Goal: Information Seeking & Learning: Find specific fact

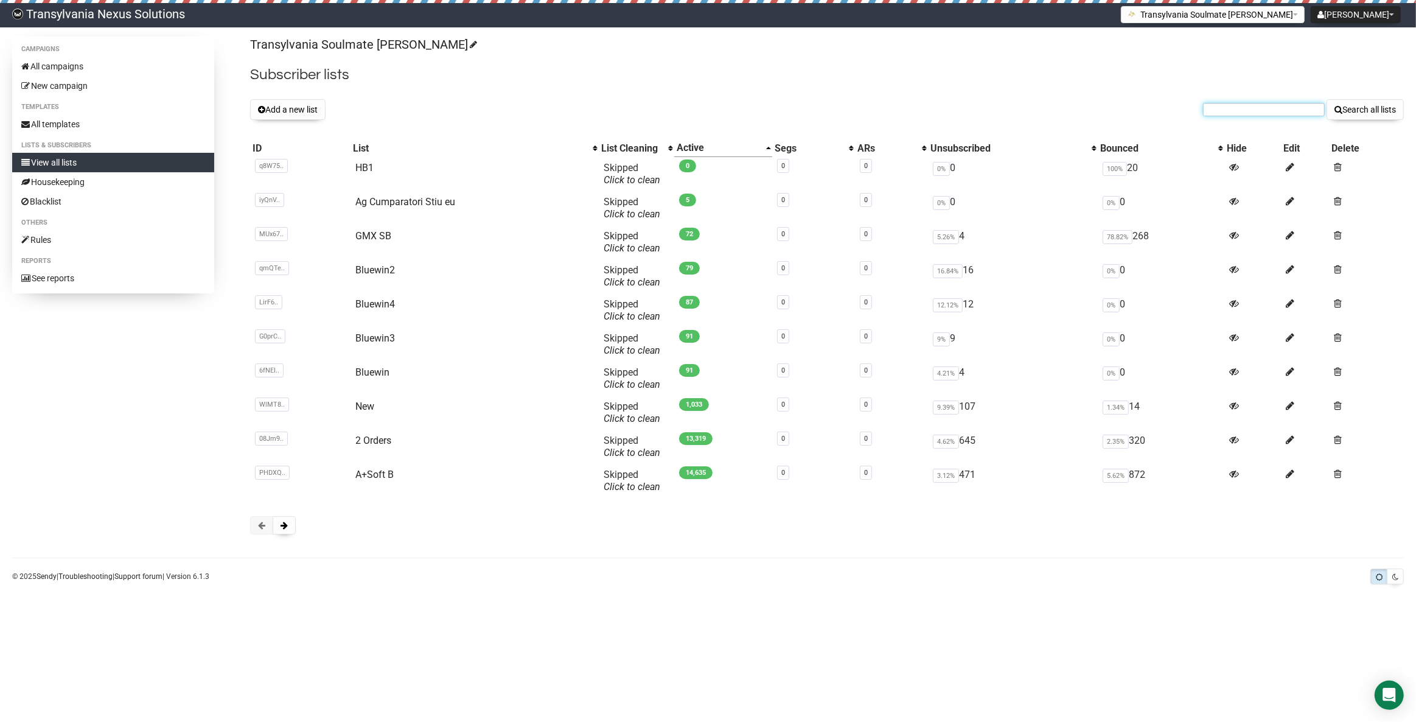
paste input "[EMAIL_ADDRESS][PERSON_NAME][DOMAIN_NAME]"
type input "[EMAIL_ADDRESS][PERSON_NAME][DOMAIN_NAME]"
click at [1349, 113] on button "Search all lists" at bounding box center [1364, 109] width 77 height 21
click at [46, 69] on link "All campaigns" at bounding box center [113, 66] width 202 height 19
click at [1228, 110] on input "text" at bounding box center [1264, 109] width 122 height 13
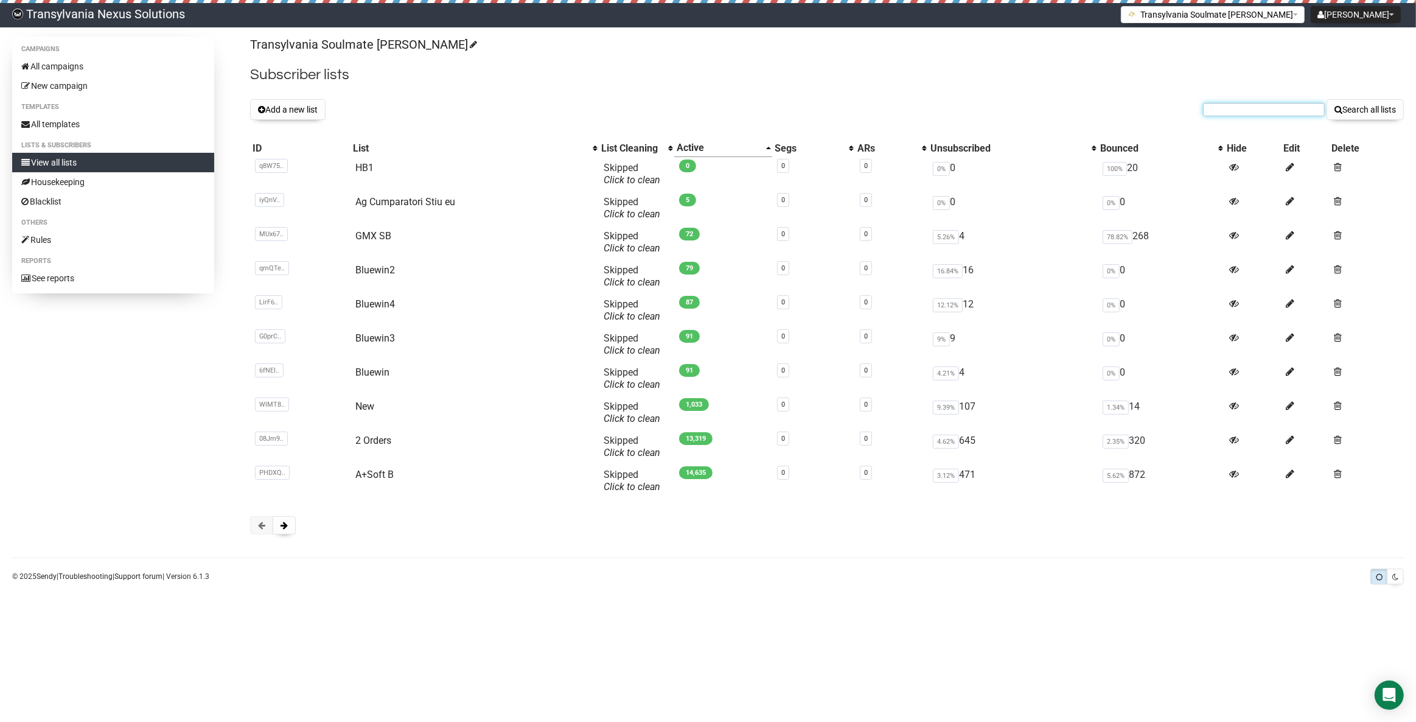
drag, startPoint x: 1214, startPoint y: 116, endPoint x: 1219, endPoint y: 108, distance: 9.5
paste input "vr.bieri@sunrise.ch"
type input "vr.bieri@sunrise.ch"
click at [91, 161] on link "View all lists" at bounding box center [113, 162] width 202 height 19
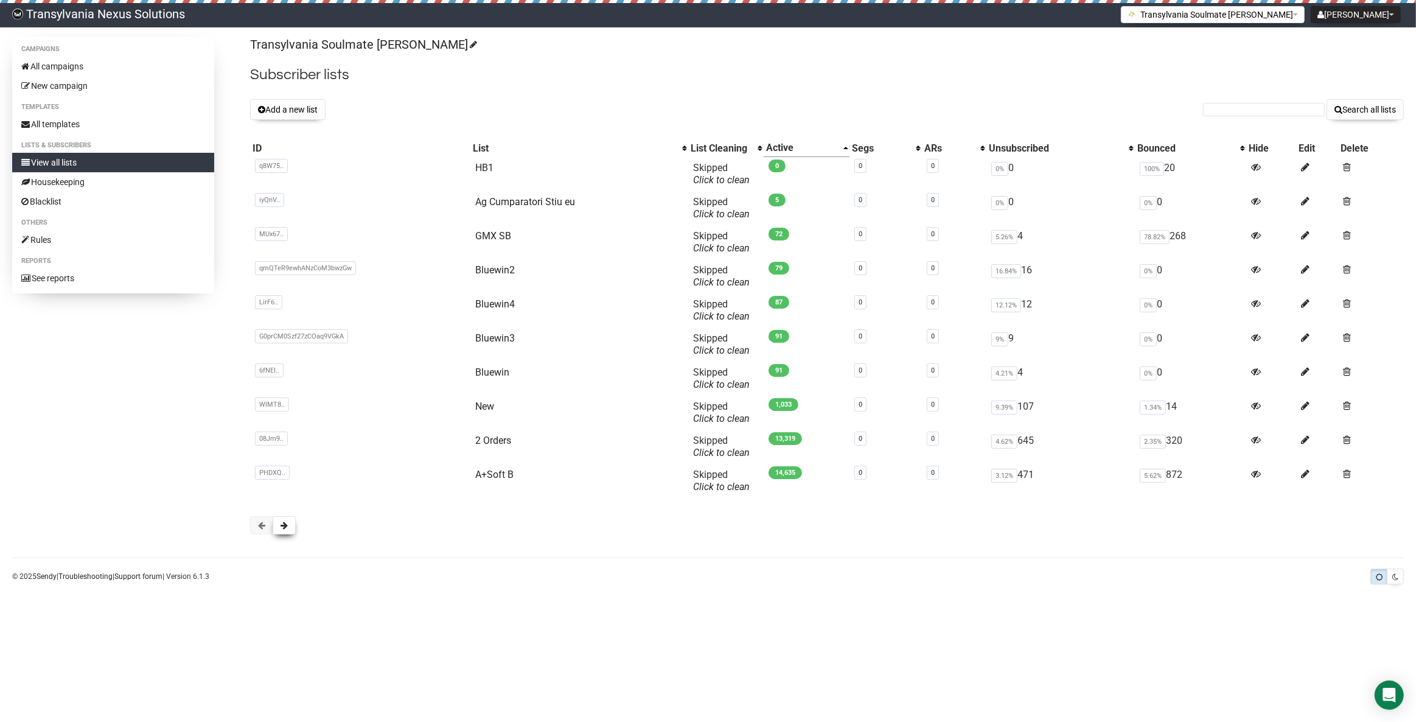
click at [288, 526] on button at bounding box center [284, 525] width 23 height 18
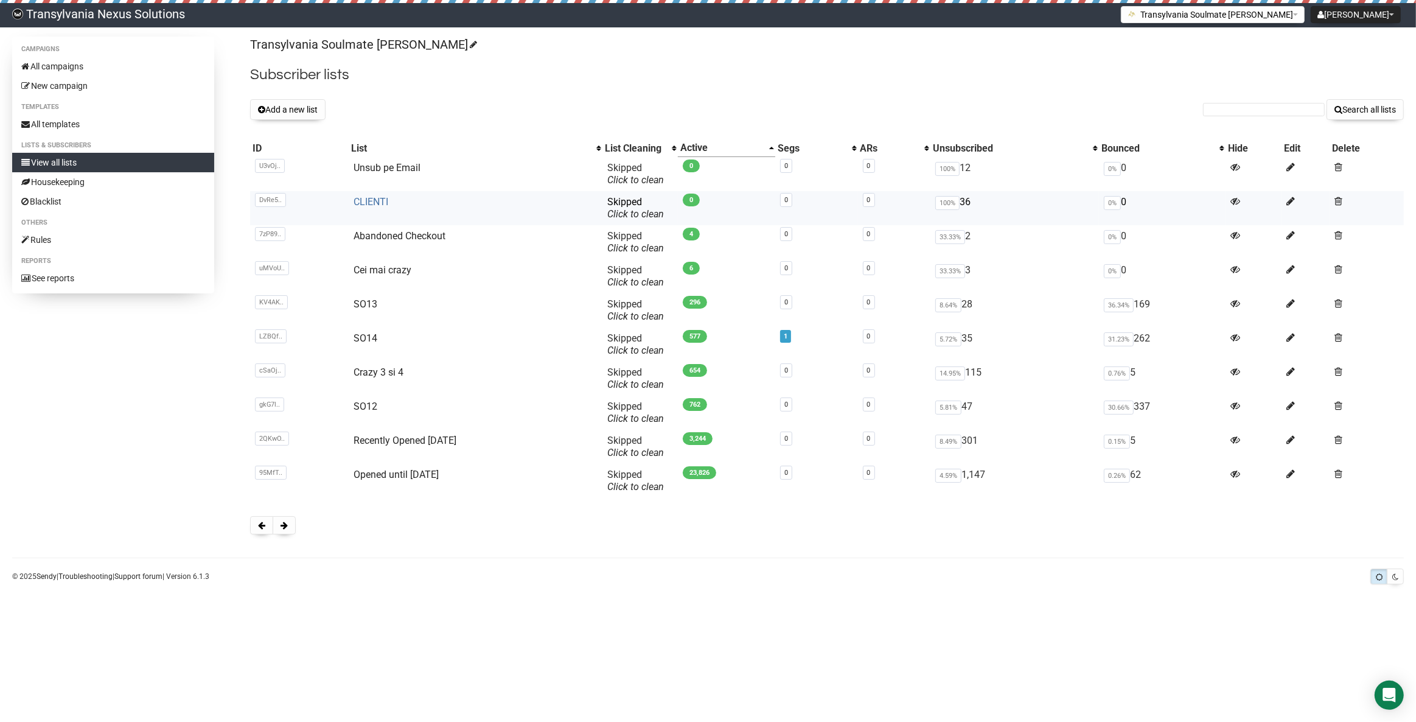
click at [363, 201] on link "CLIENTI" at bounding box center [370, 202] width 35 height 12
